Goal: Task Accomplishment & Management: Complete application form

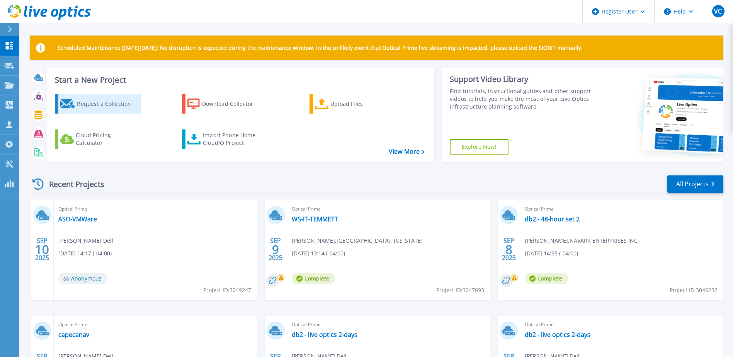
click at [90, 110] on div "Request a Collection" at bounding box center [108, 103] width 62 height 15
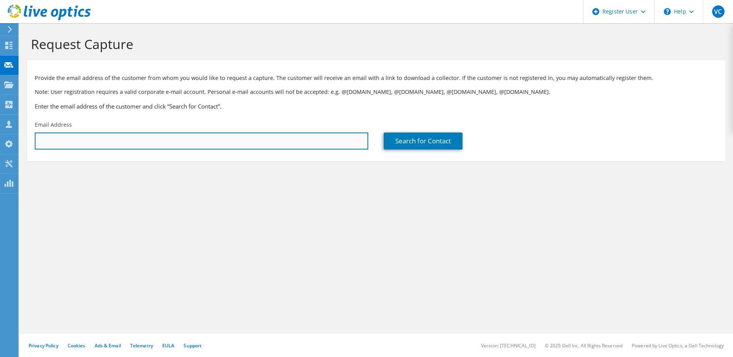
paste input "[EMAIL_ADDRESS][DOMAIN_NAME]"
type input "[EMAIL_ADDRESS][DOMAIN_NAME]"
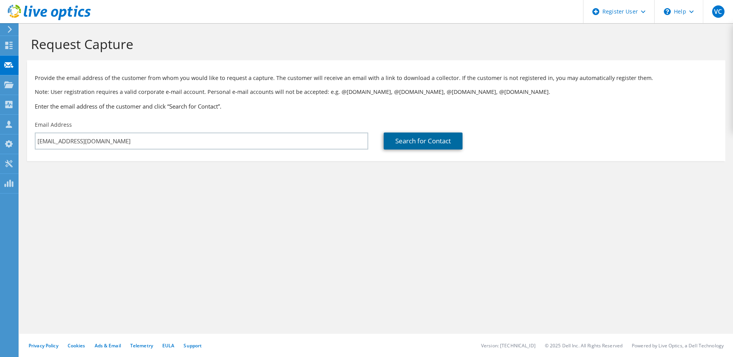
click at [410, 139] on link "Search for Contact" at bounding box center [423, 141] width 79 height 17
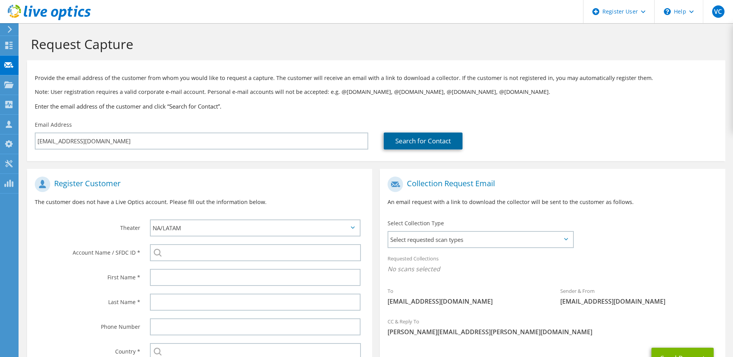
scroll to position [39, 0]
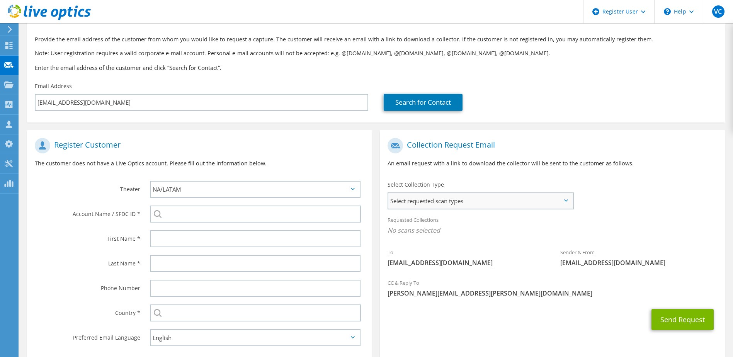
drag, startPoint x: 429, startPoint y: 201, endPoint x: 428, endPoint y: 209, distance: 7.8
click at [428, 202] on span "Select requested scan types" at bounding box center [480, 200] width 184 height 15
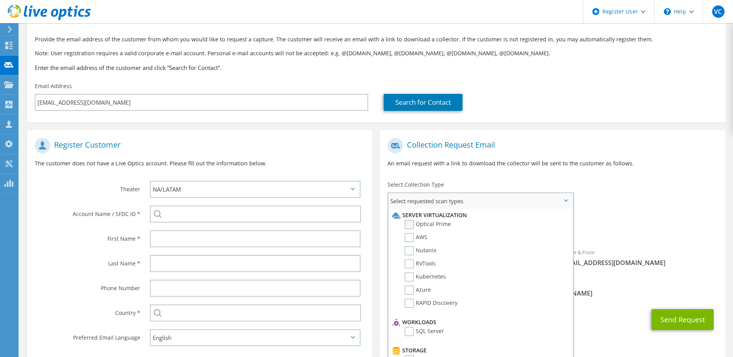
click at [407, 223] on label "Optical Prime" at bounding box center [427, 224] width 46 height 9
click at [0, 0] on input "Optical Prime" at bounding box center [0, 0] width 0 height 0
click at [625, 224] on div "Requested Collections No scans selected Optical Prime" at bounding box center [552, 227] width 345 height 31
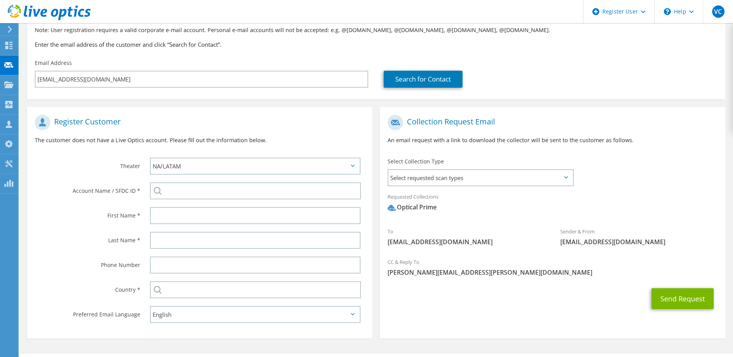
scroll to position [82, 0]
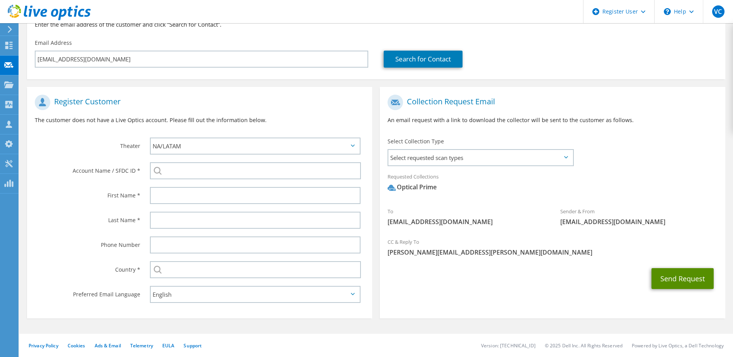
click at [693, 275] on button "Send Request" at bounding box center [682, 278] width 62 height 21
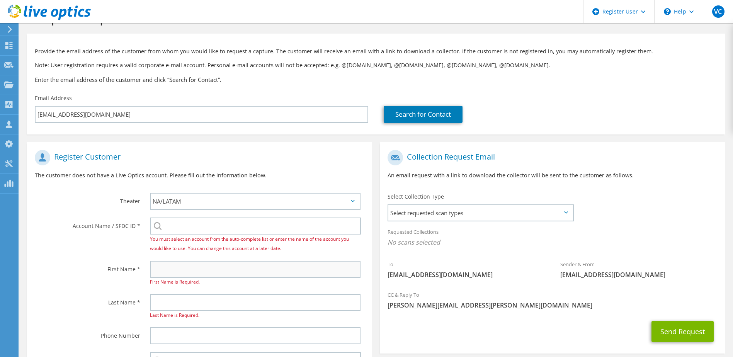
scroll to position [39, 0]
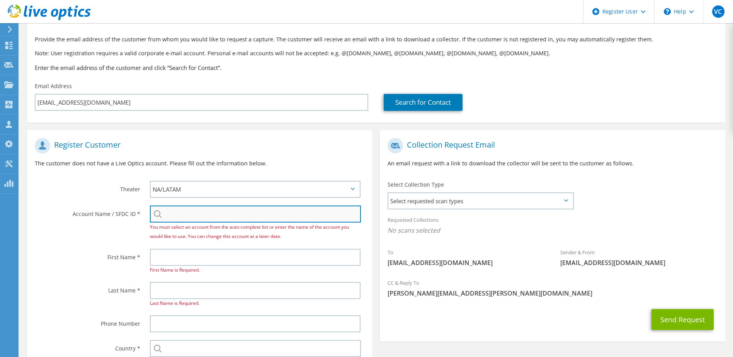
click at [265, 215] on input "search" at bounding box center [255, 214] width 211 height 17
paste input "DAYTONA BEACH SHORES, FLORIDA"
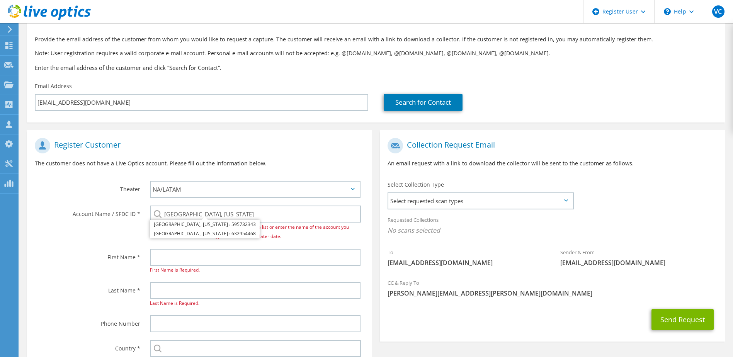
click at [197, 226] on li "DAYTONA BEACH SHORES, FLORIDA : 595732343" at bounding box center [205, 224] width 110 height 9
type input "DAYTONA BEACH SHORES, FLORIDA : 595732343"
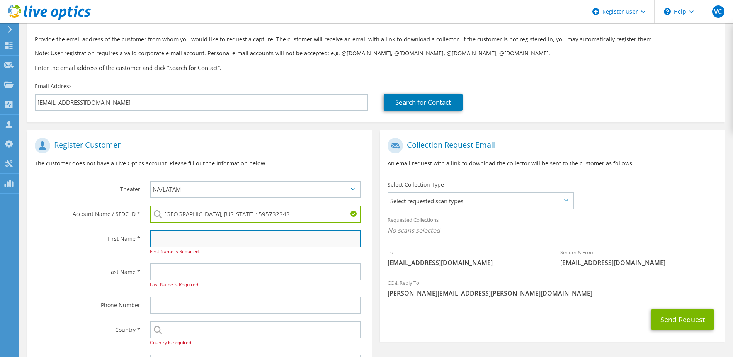
click at [205, 238] on input "text" at bounding box center [255, 238] width 211 height 17
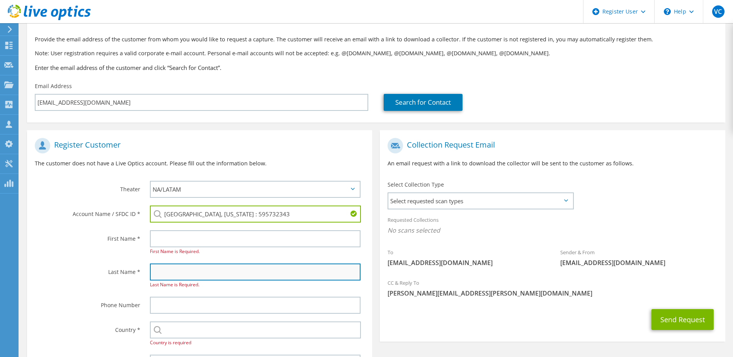
drag, startPoint x: 180, startPoint y: 276, endPoint x: 180, endPoint y: 270, distance: 6.6
click at [180, 276] on input "text" at bounding box center [255, 271] width 211 height 17
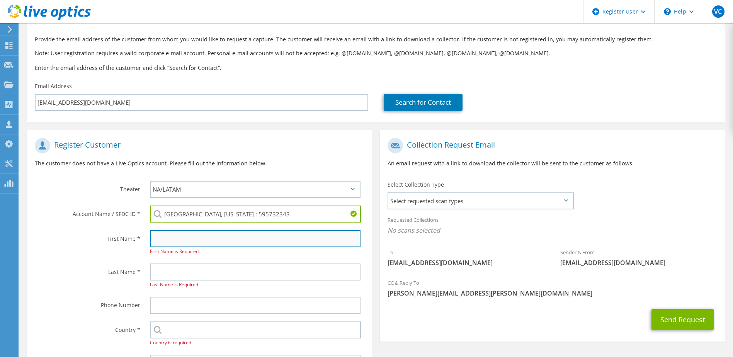
drag, startPoint x: 153, startPoint y: 240, endPoint x: 158, endPoint y: 239, distance: 5.0
click at [153, 240] on input "text" at bounding box center [255, 238] width 211 height 17
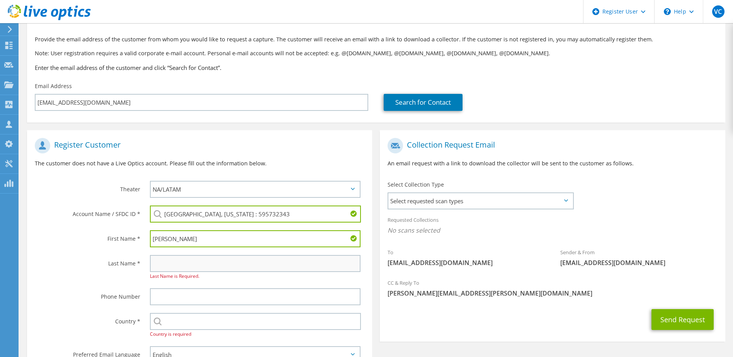
type input "Chris"
click at [150, 262] on input "text" at bounding box center [255, 263] width 211 height 17
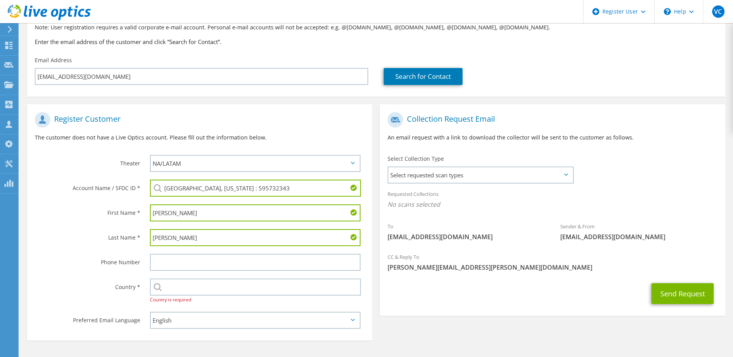
scroll to position [90, 0]
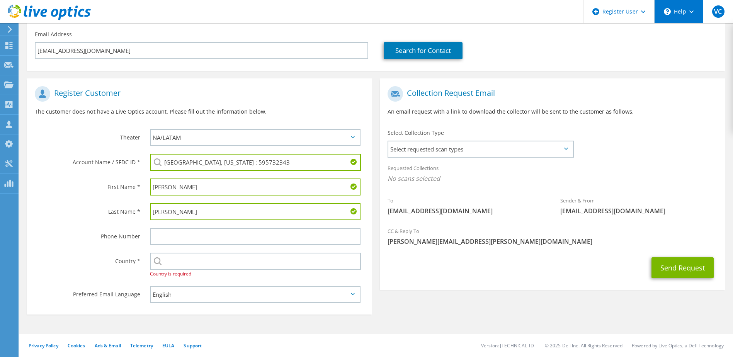
type input "Wolfla"
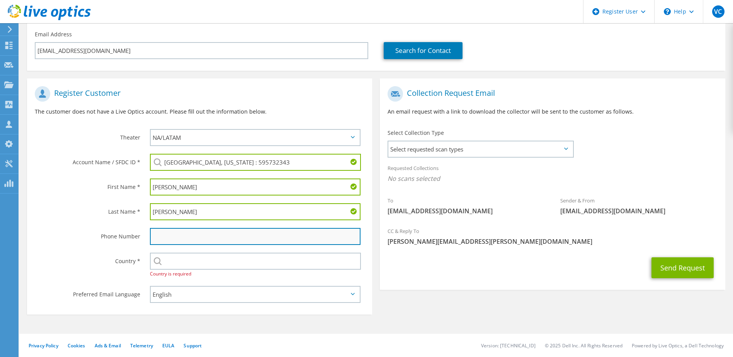
paste input "386-562-2124"
type input "386-562-2124"
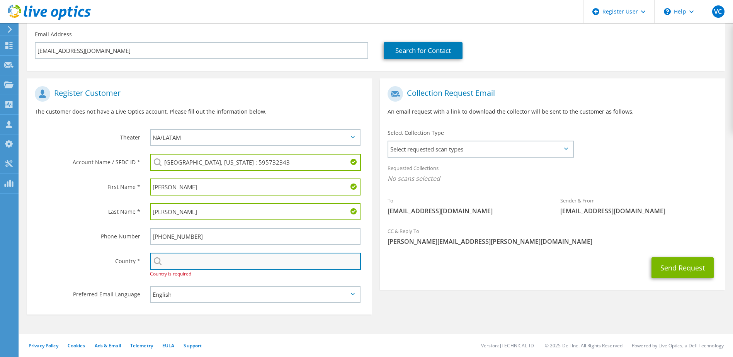
click at [198, 264] on input "text" at bounding box center [255, 261] width 211 height 17
type input "[GEOGRAPHIC_DATA]"
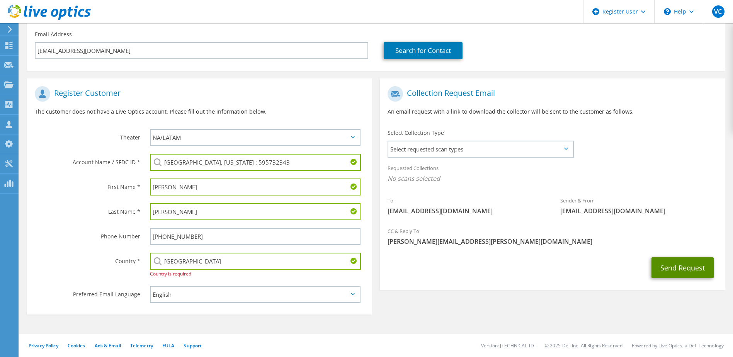
click at [696, 270] on button "Send Request" at bounding box center [682, 267] width 62 height 21
click at [476, 150] on span "Select requested scan types" at bounding box center [480, 148] width 184 height 15
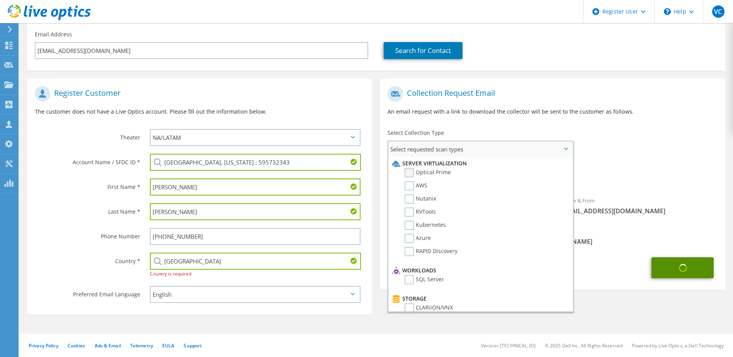
click at [412, 171] on label "Optical Prime" at bounding box center [427, 172] width 46 height 9
click at [0, 0] on input "Optical Prime" at bounding box center [0, 0] width 0 height 0
click at [692, 263] on button "Send Request" at bounding box center [682, 270] width 62 height 21
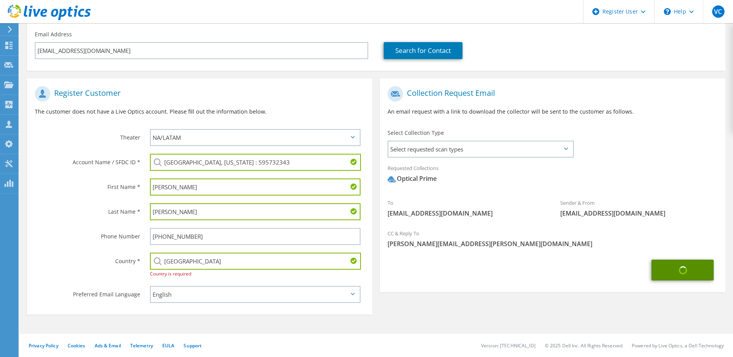
click at [688, 270] on button "Send Request" at bounding box center [682, 270] width 62 height 21
click at [673, 267] on button "Send Request" at bounding box center [682, 270] width 62 height 21
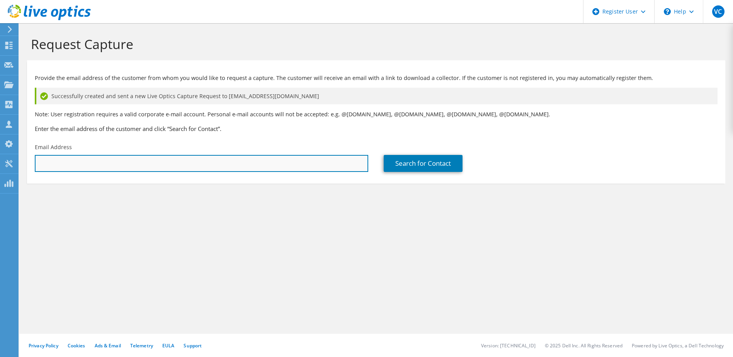
click at [250, 158] on input "text" at bounding box center [201, 163] width 333 height 17
paste input "386-562-2124"
click at [160, 171] on input "386-562-2124" at bounding box center [201, 163] width 333 height 17
click at [161, 171] on input "386-562-2124" at bounding box center [201, 163] width 333 height 17
click at [160, 164] on input "386-562-2124" at bounding box center [201, 163] width 333 height 17
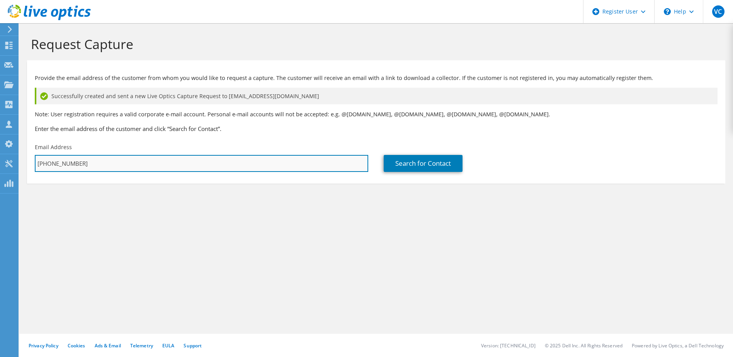
click at [160, 164] on input "386-562-2124" at bounding box center [201, 163] width 333 height 17
type input "3"
paste input "cwolfla@cityofdbs.org"
type input "cwolfla@cityofdbs.org"
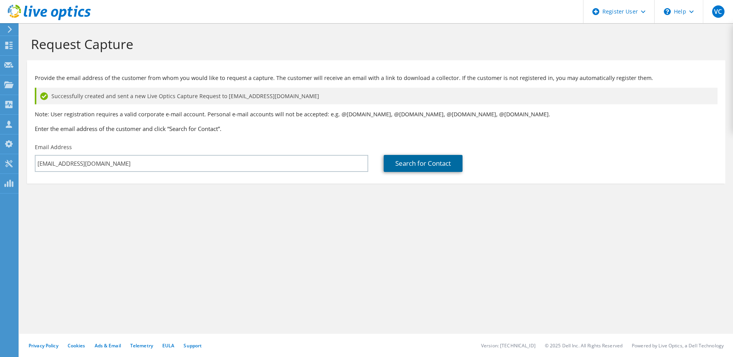
click at [421, 171] on link "Search for Contact" at bounding box center [423, 163] width 79 height 17
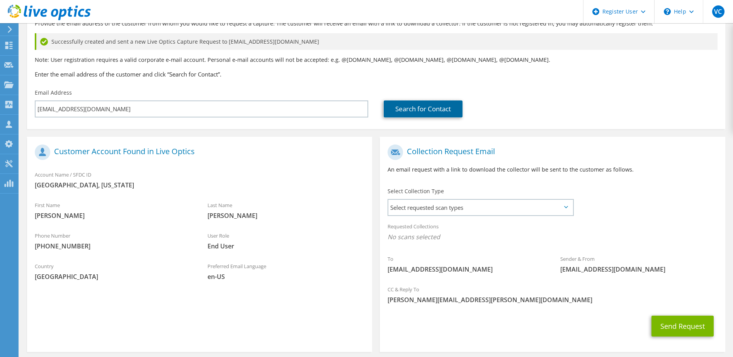
scroll to position [88, 0]
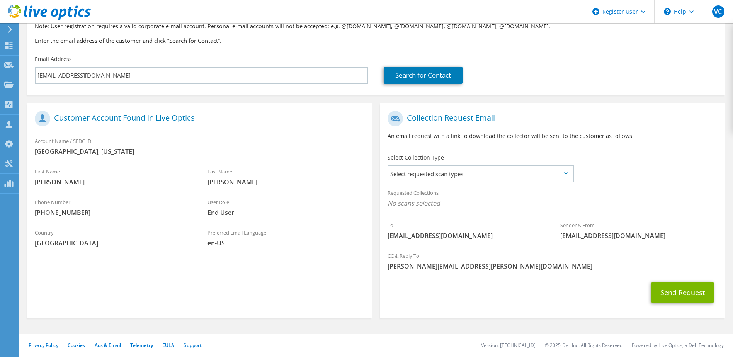
click at [430, 184] on div "Select Collection Type Select requested scan types Server Virtualization Optica…" at bounding box center [480, 167] width 201 height 35
drag, startPoint x: 426, startPoint y: 172, endPoint x: 423, endPoint y: 180, distance: 9.2
click at [427, 175] on span "Select requested scan types" at bounding box center [480, 173] width 184 height 15
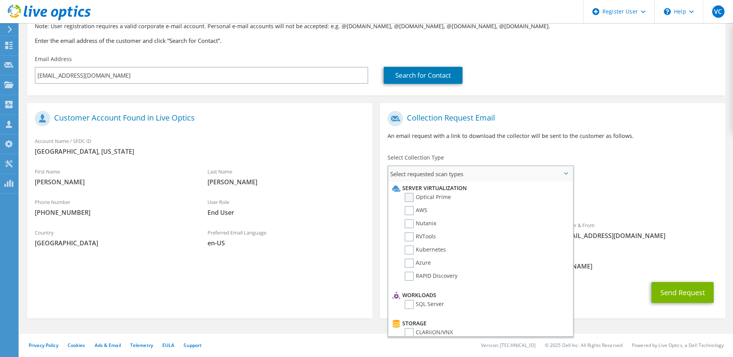
click at [410, 194] on label "Optical Prime" at bounding box center [427, 197] width 46 height 9
click at [0, 0] on input "Optical Prime" at bounding box center [0, 0] width 0 height 0
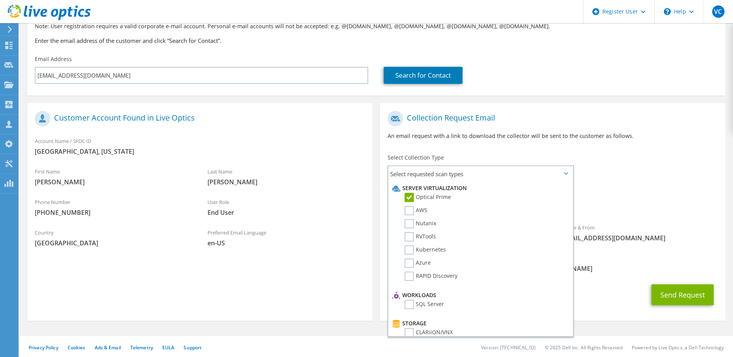
click at [690, 212] on div "Requested Collections No scans selected Optical Prime" at bounding box center [552, 200] width 345 height 31
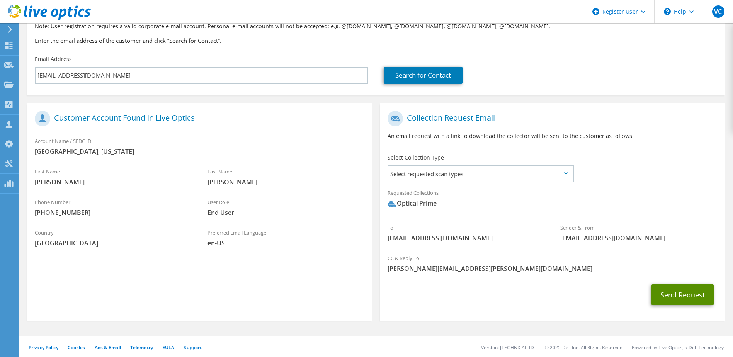
click at [702, 300] on button "Send Request" at bounding box center [682, 294] width 62 height 21
